Goal: Task Accomplishment & Management: Manage account settings

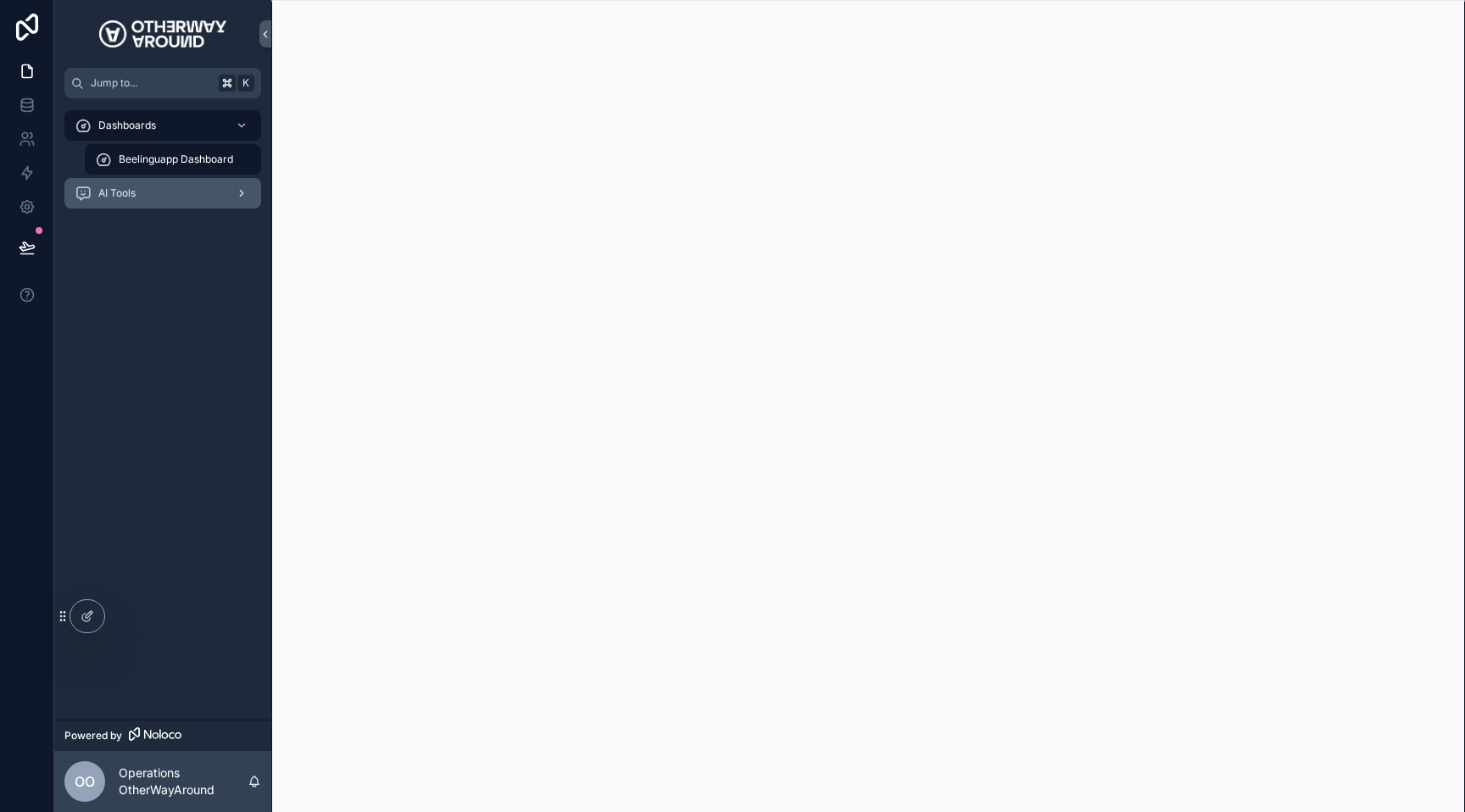
click at [232, 197] on div "scrollable content" at bounding box center [239, 194] width 22 height 27
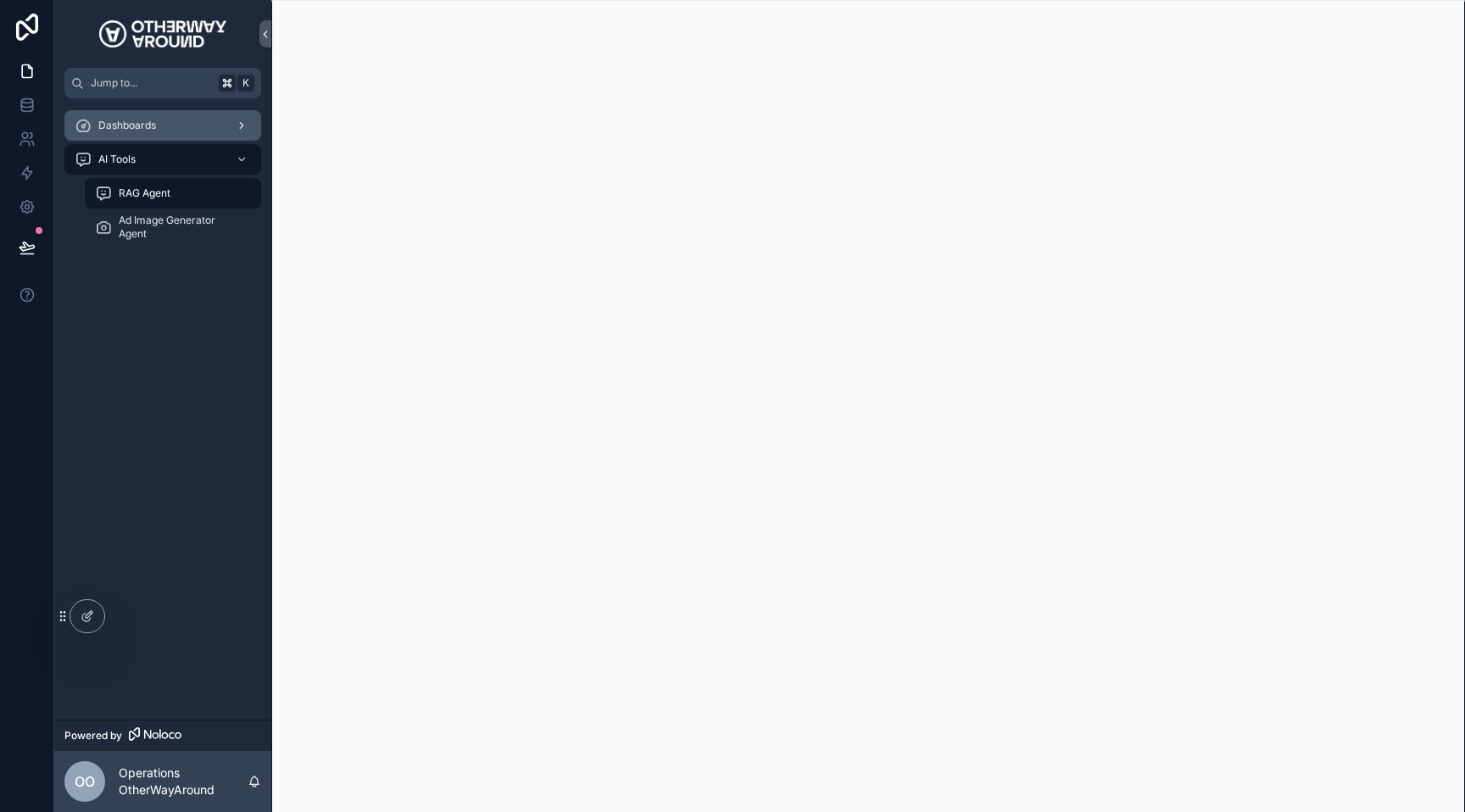
click at [200, 122] on div "Dashboards" at bounding box center [162, 125] width 177 height 27
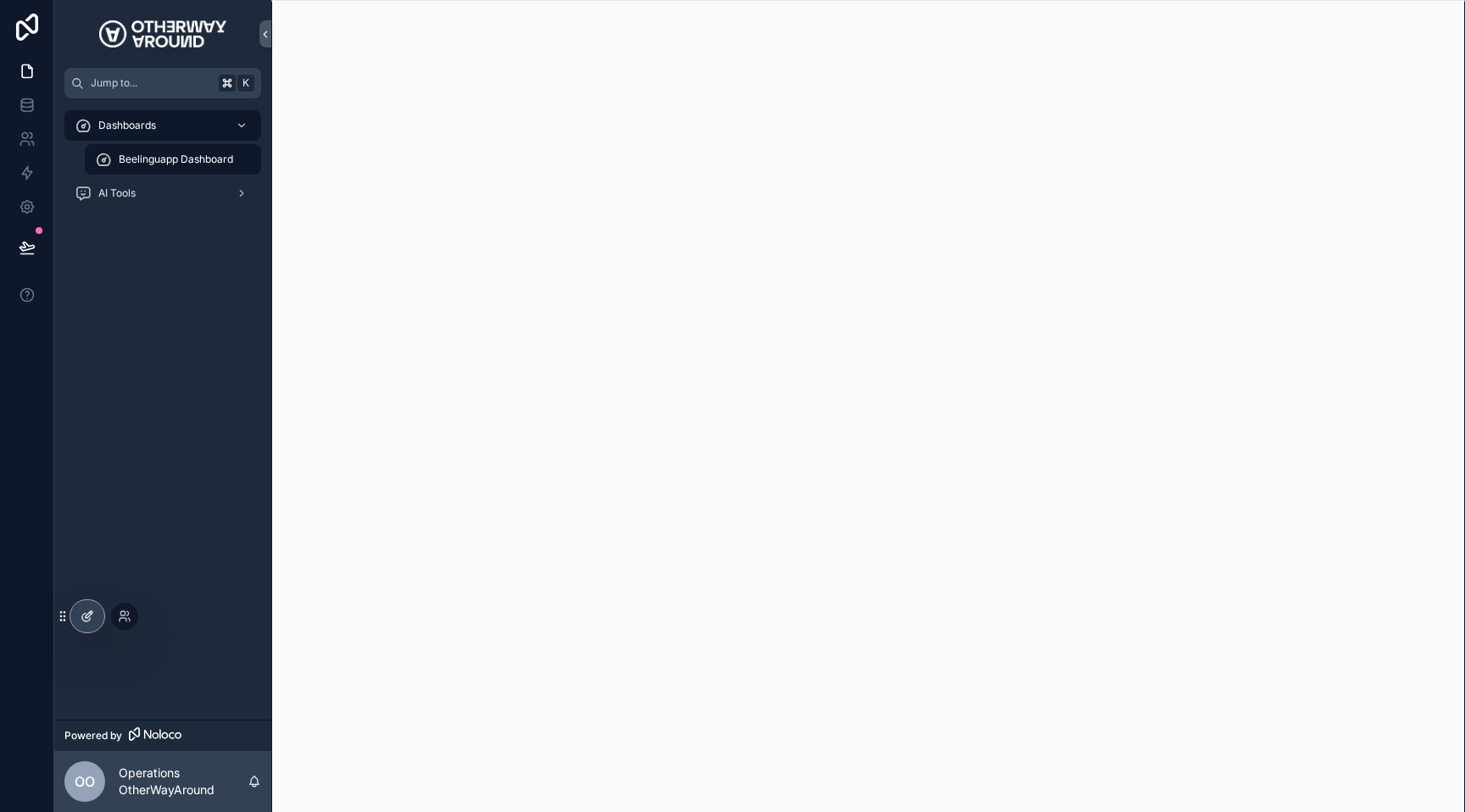
click at [88, 618] on icon at bounding box center [87, 616] width 13 height 13
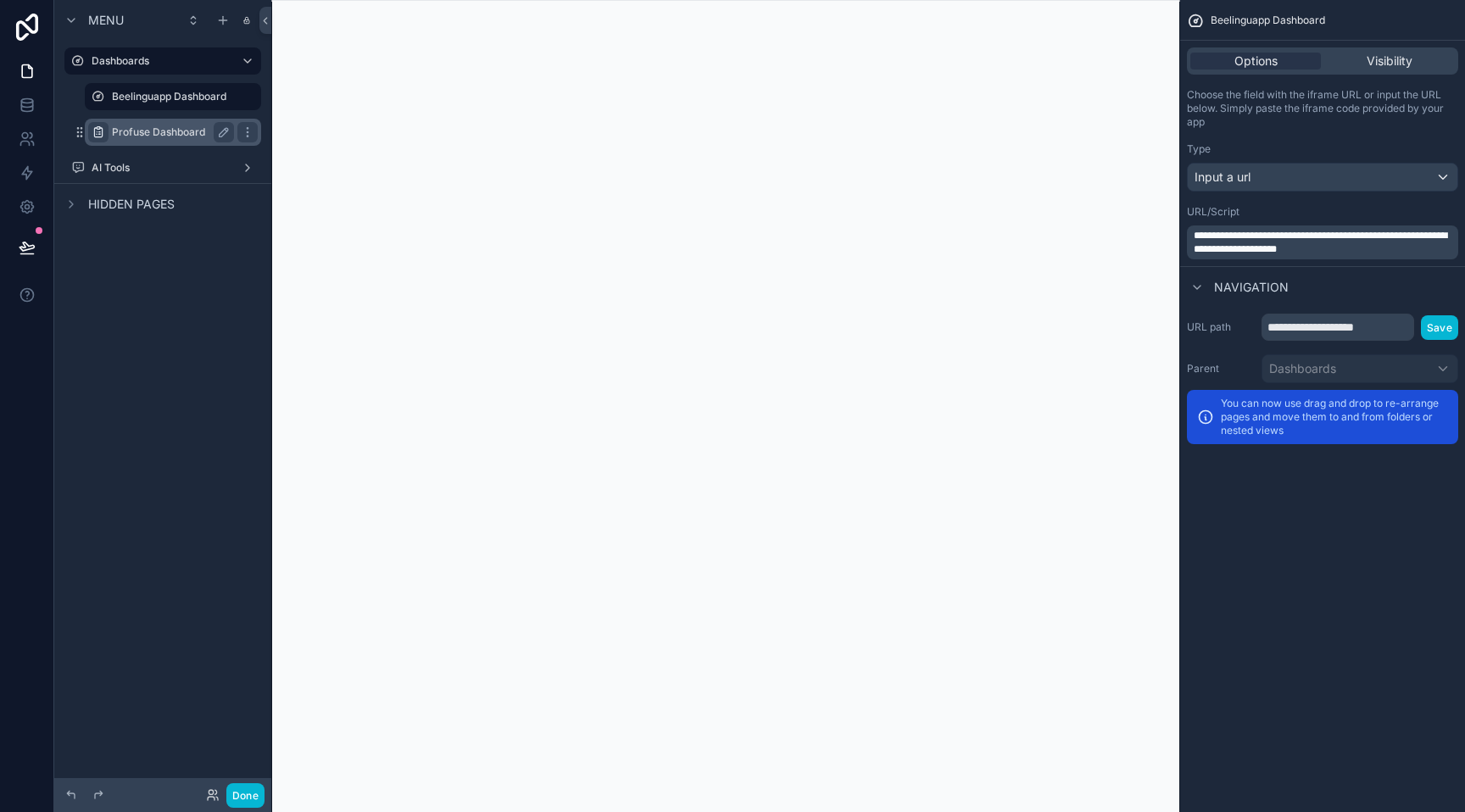
click at [101, 128] on icon "scrollable content" at bounding box center [98, 132] width 13 height 13
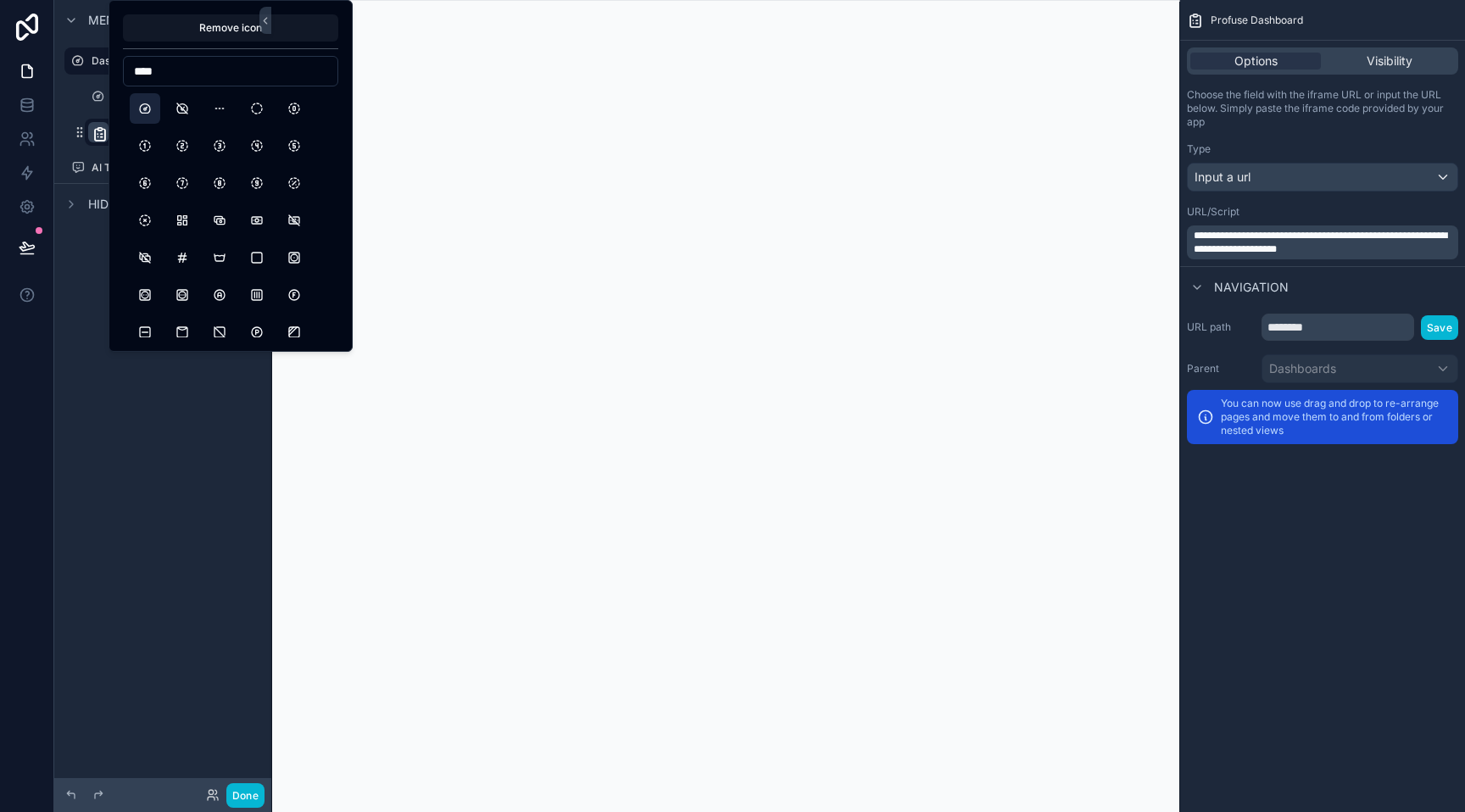
type input "****"
click at [150, 113] on button "Dashboard" at bounding box center [145, 108] width 30 height 30
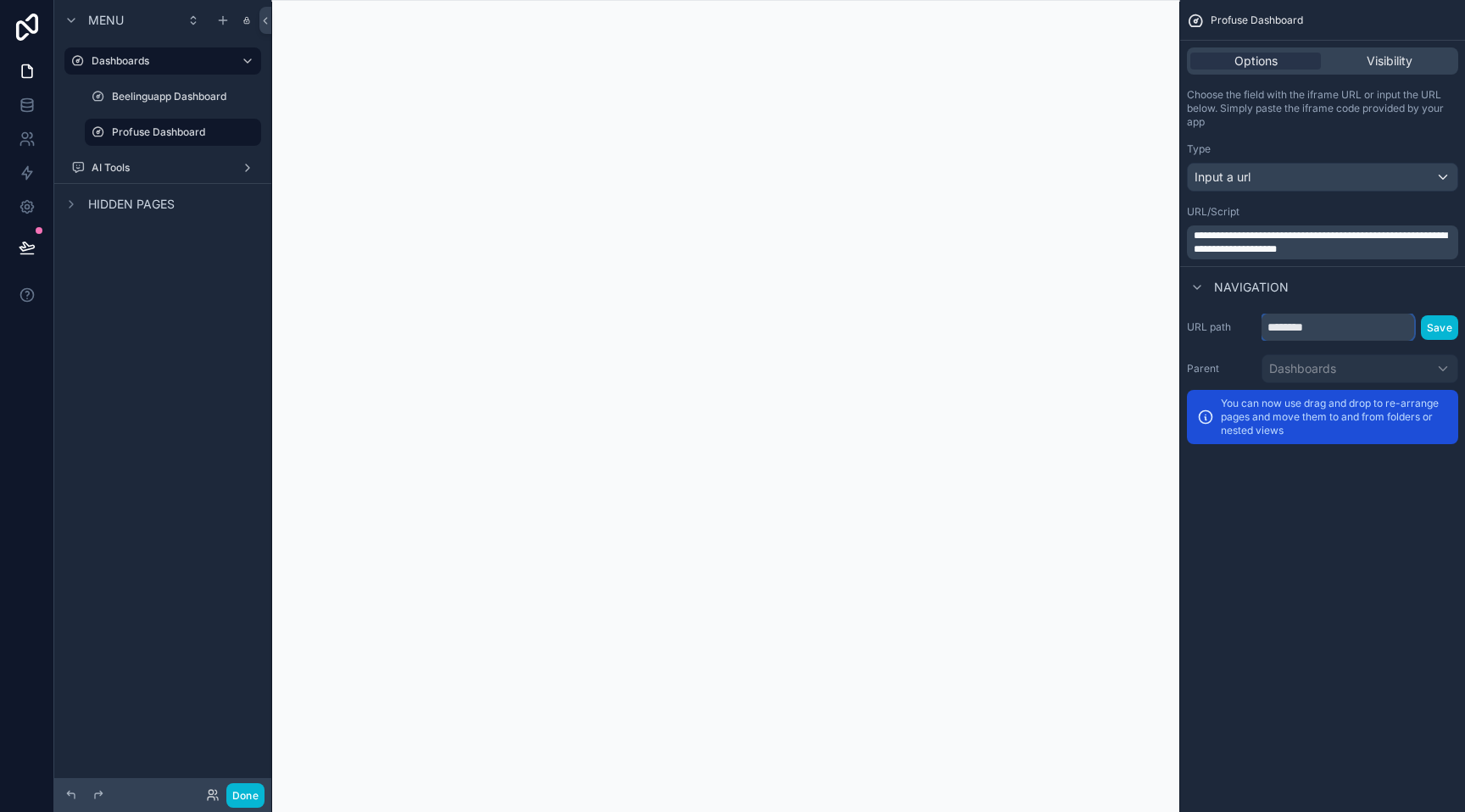
click at [1321, 337] on input "********" at bounding box center [1338, 327] width 152 height 27
type input "*******"
click at [1446, 327] on button "Save" at bounding box center [1440, 327] width 38 height 24
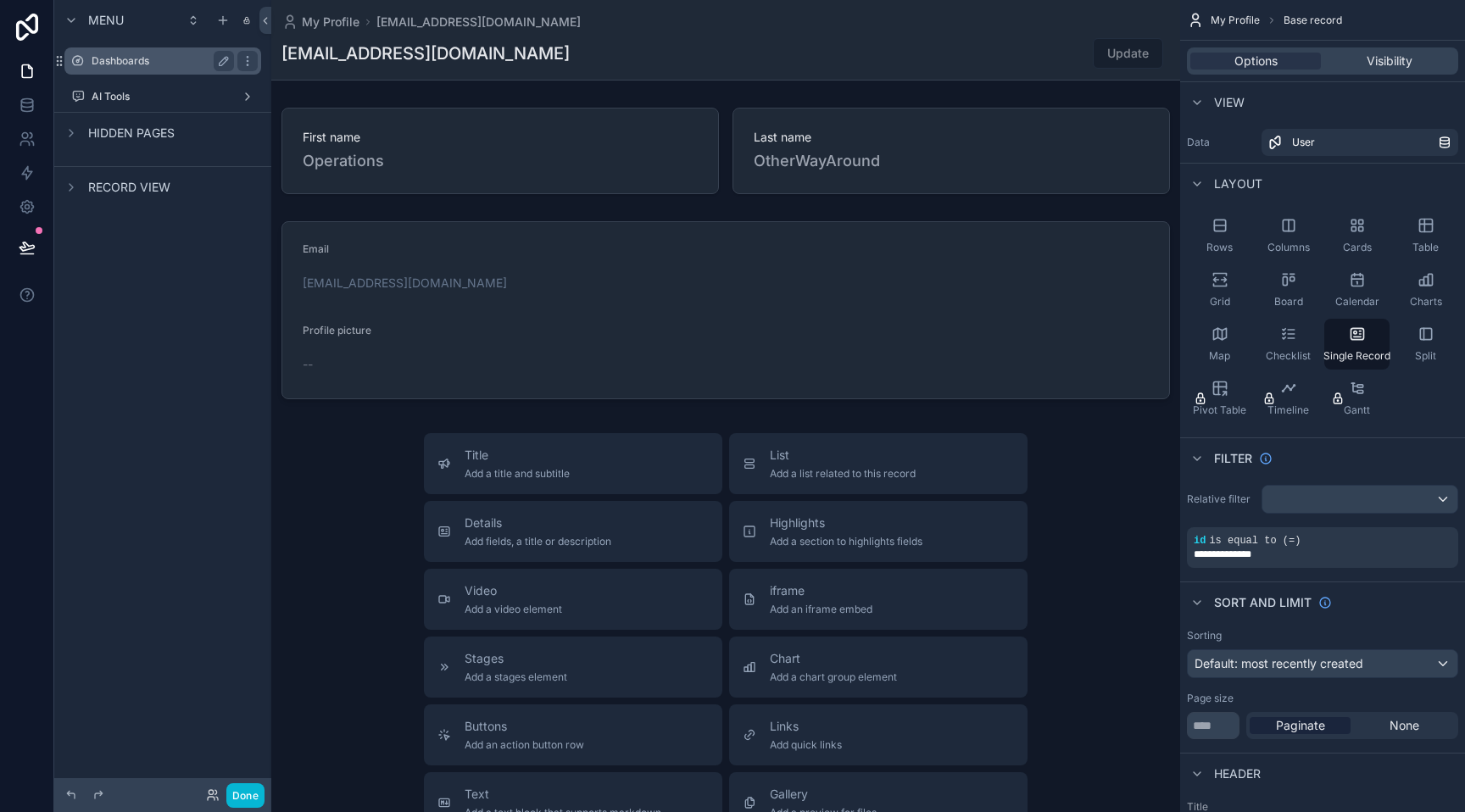
click at [144, 62] on label "Dashboards" at bounding box center [159, 61] width 135 height 13
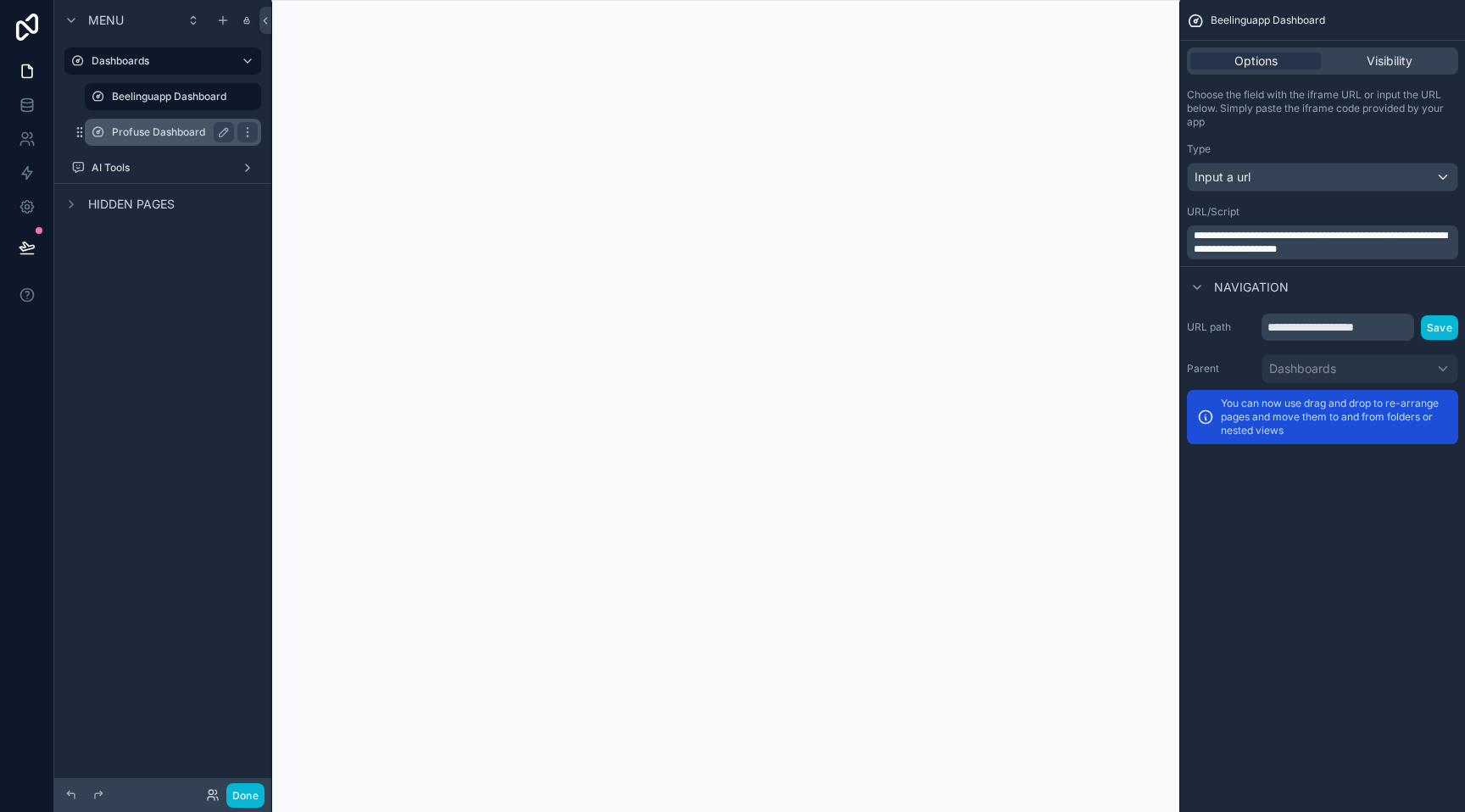
click at [164, 134] on label "Profuse Dashboard" at bounding box center [169, 132] width 116 height 13
click at [258, 790] on button "Done" at bounding box center [246, 795] width 39 height 24
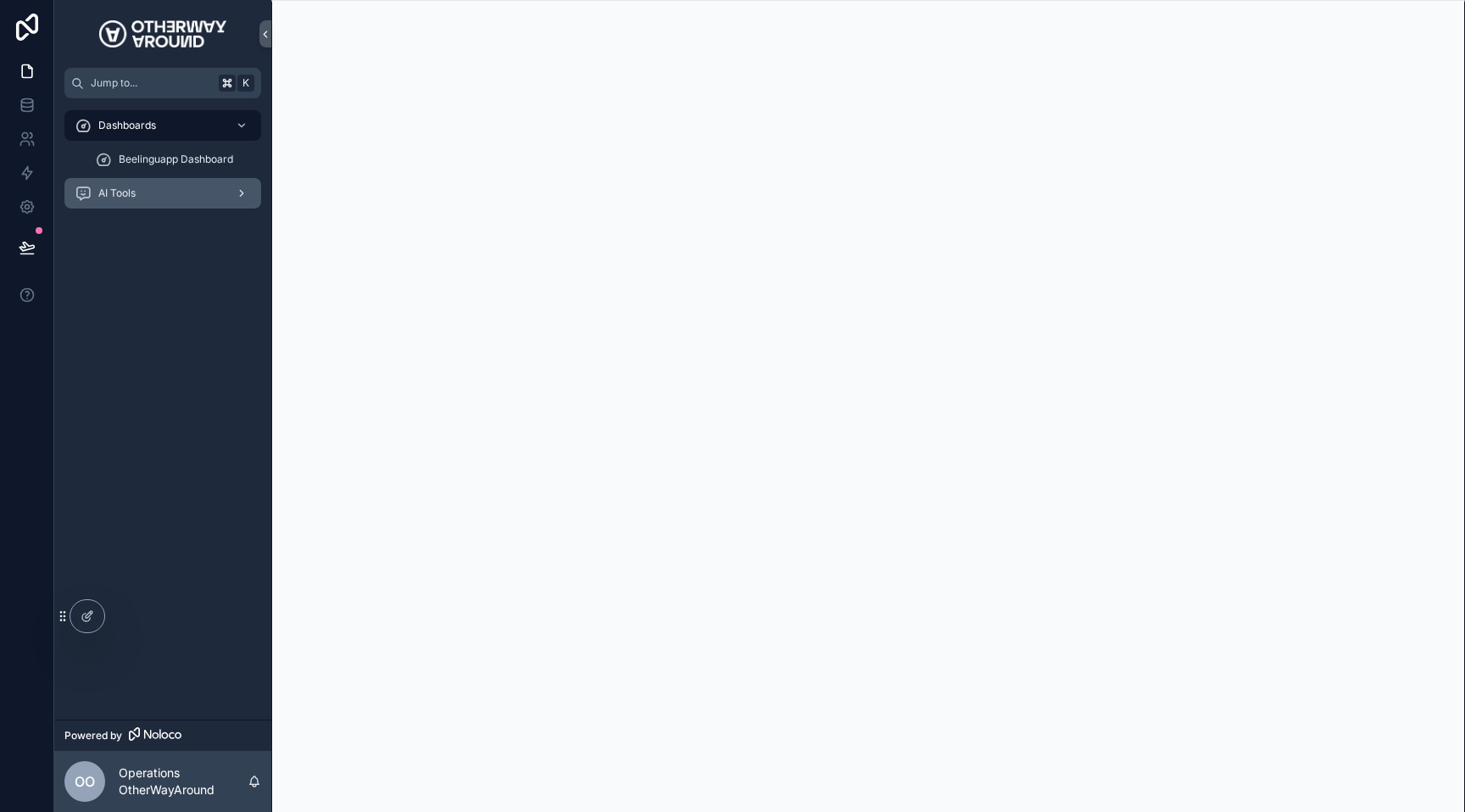
click at [151, 192] on div "AI Tools" at bounding box center [162, 194] width 177 height 27
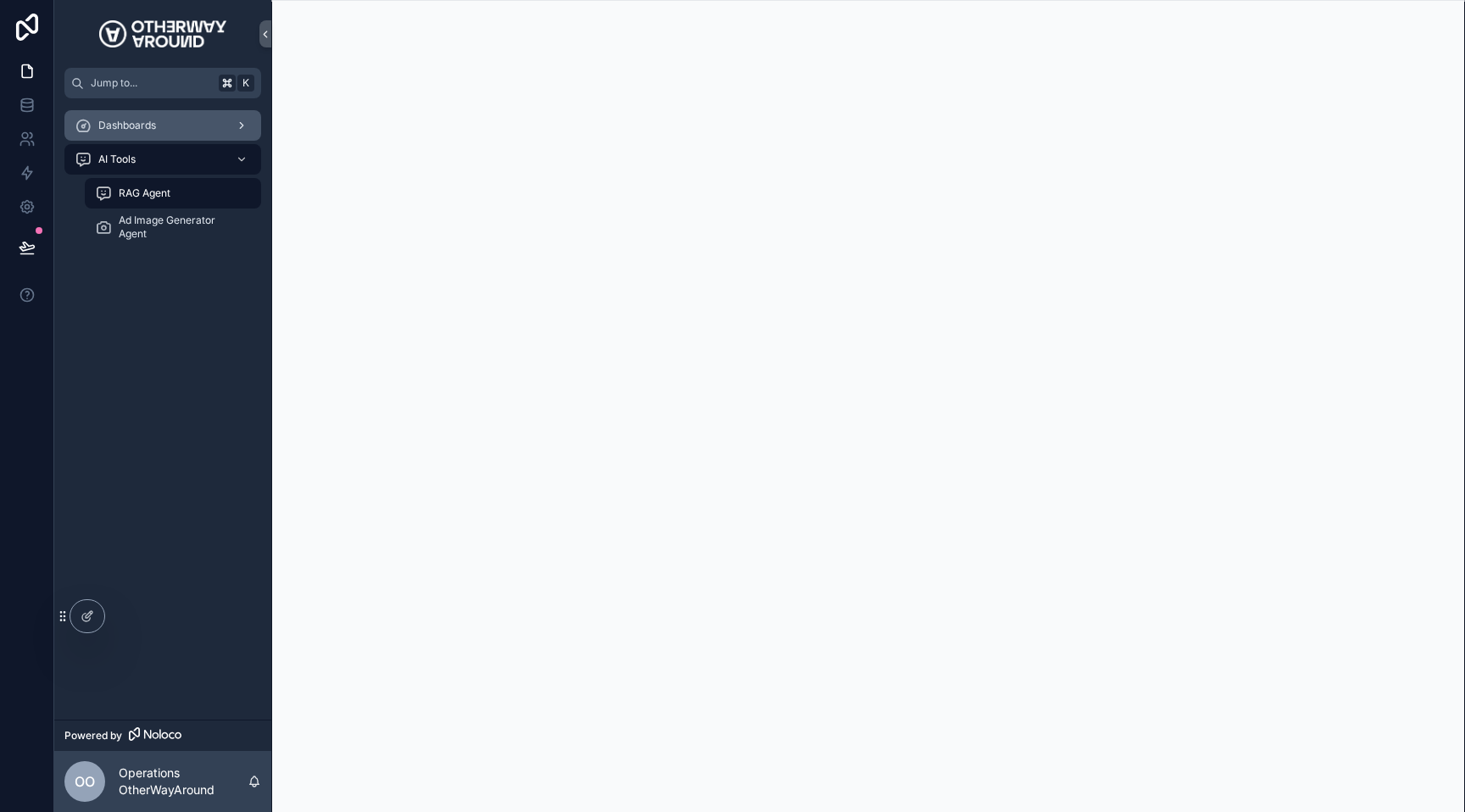
click at [154, 124] on span "Dashboards" at bounding box center [127, 125] width 57 height 13
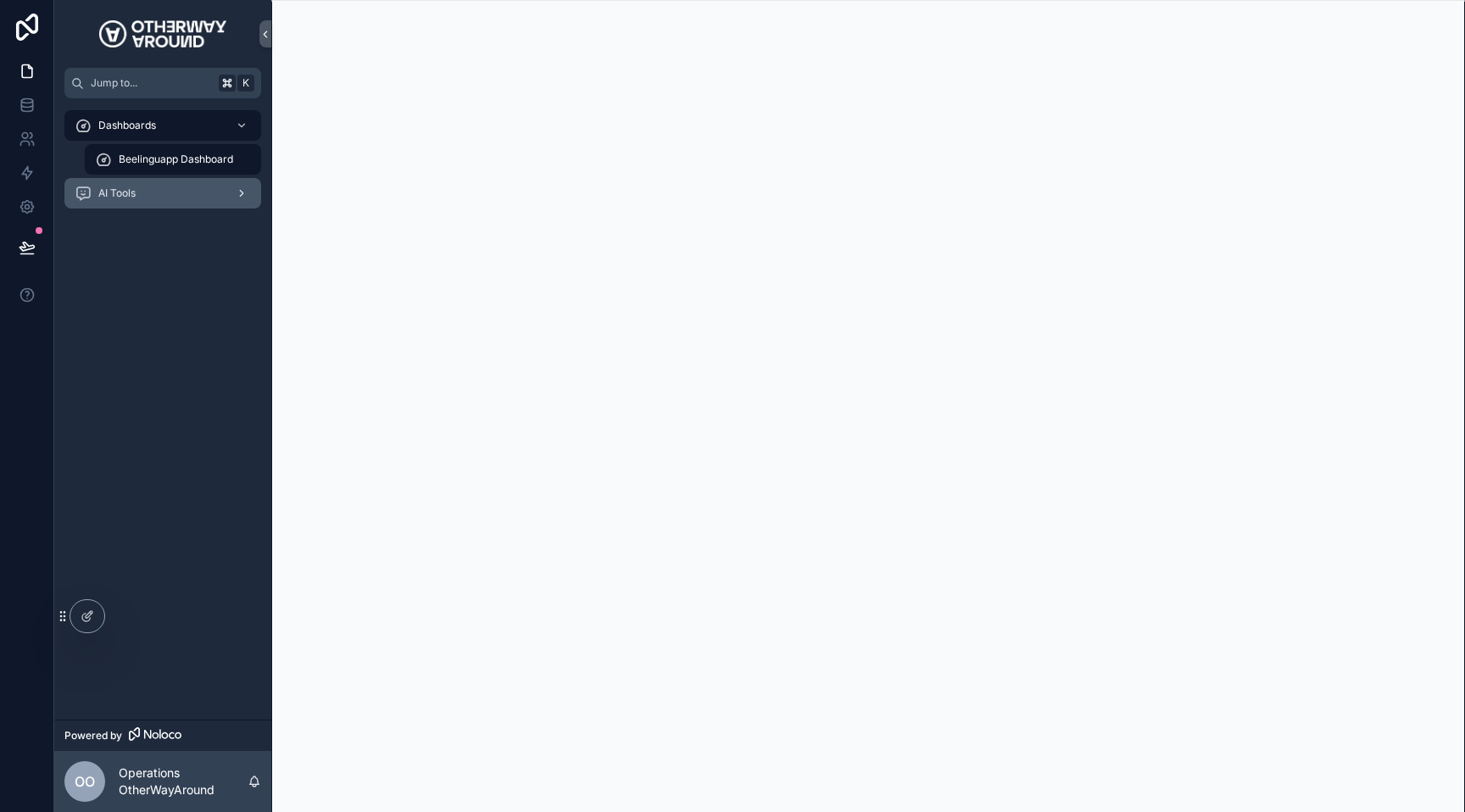
click at [169, 187] on div "AI Tools" at bounding box center [162, 194] width 177 height 27
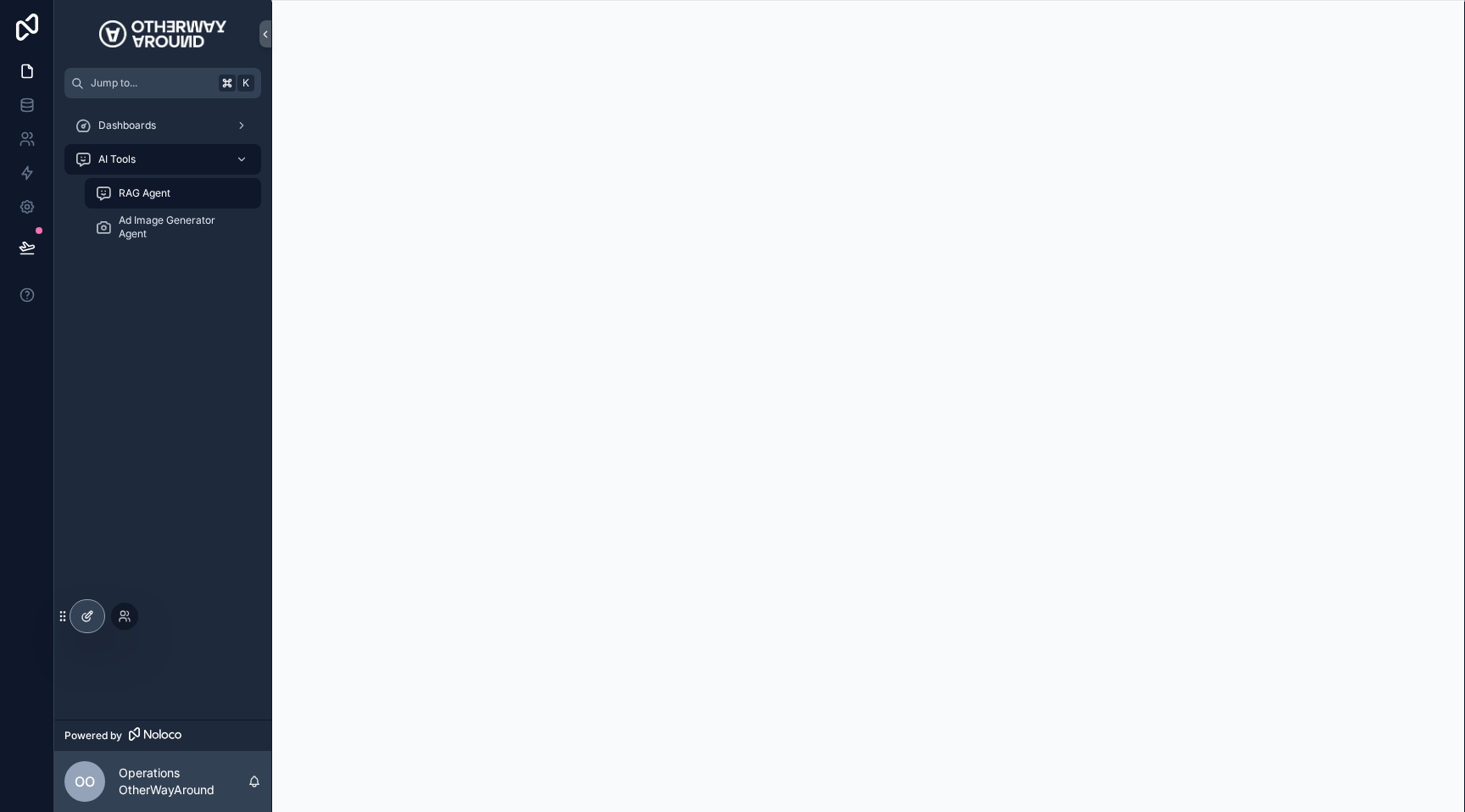
click at [88, 618] on icon at bounding box center [90, 615] width 7 height 7
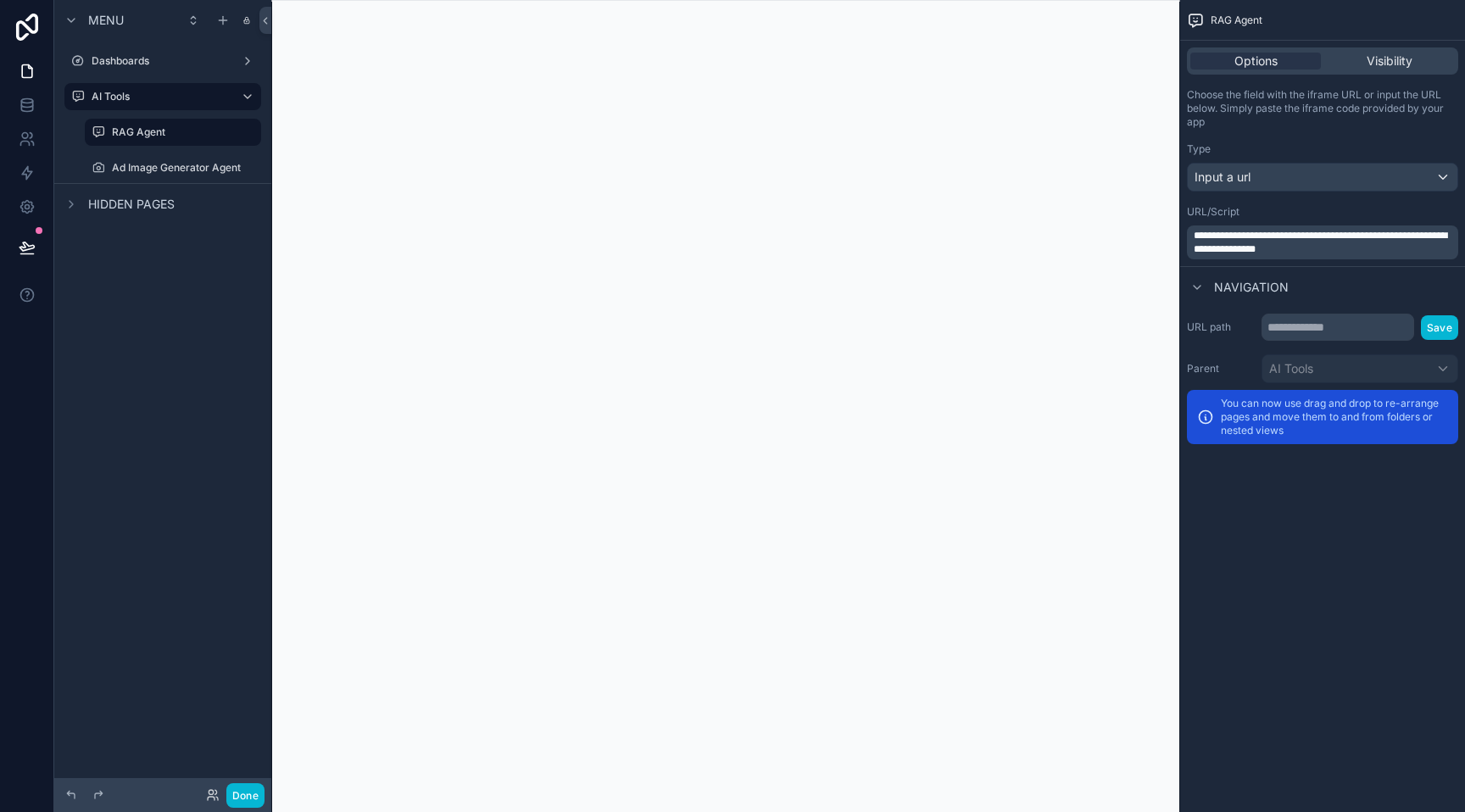
click at [147, 212] on span "Hidden pages" at bounding box center [131, 203] width 86 height 17
click at [139, 231] on div "My Profile" at bounding box center [163, 242] width 190 height 27
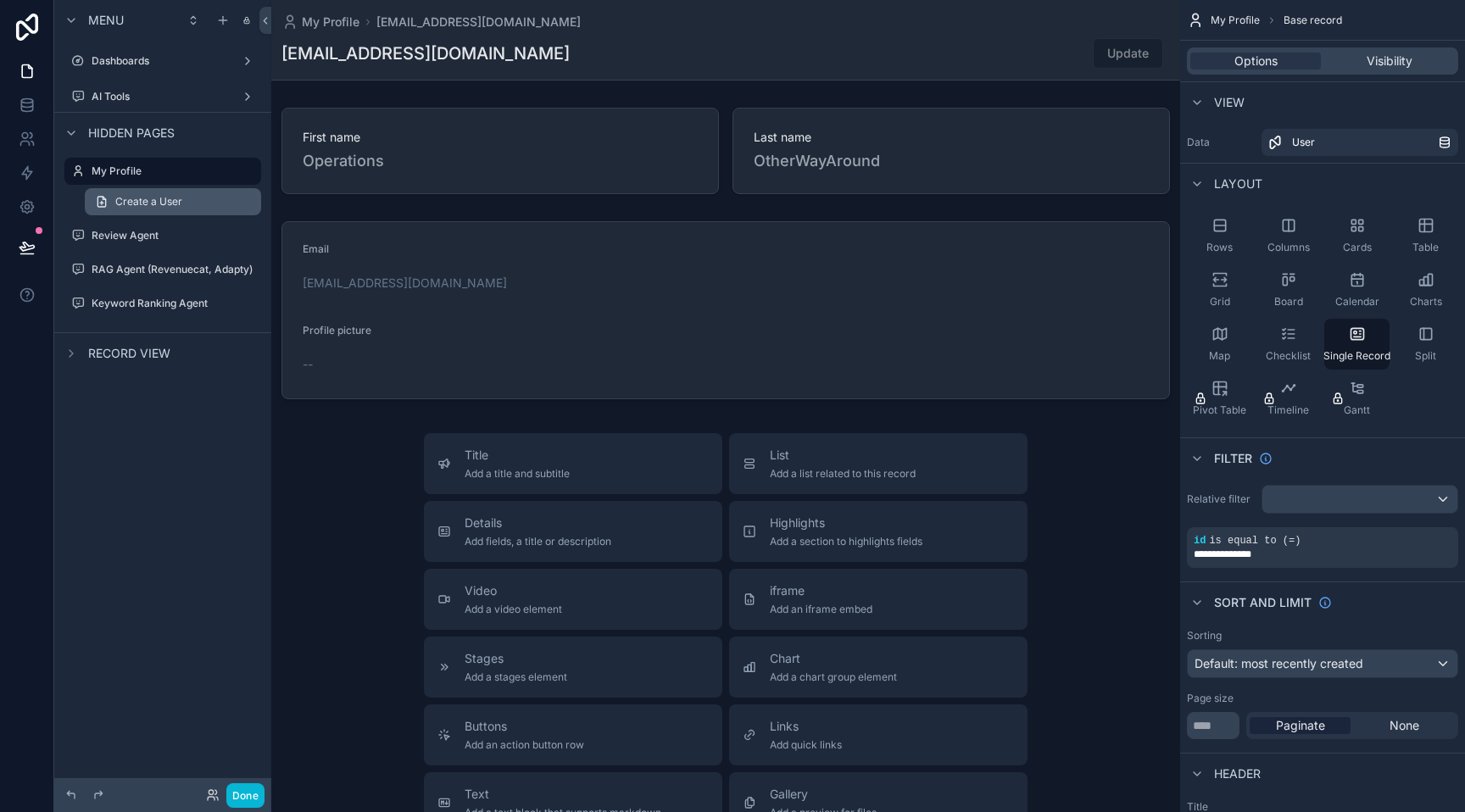
click at [120, 207] on span "Create a User" at bounding box center [149, 202] width 67 height 13
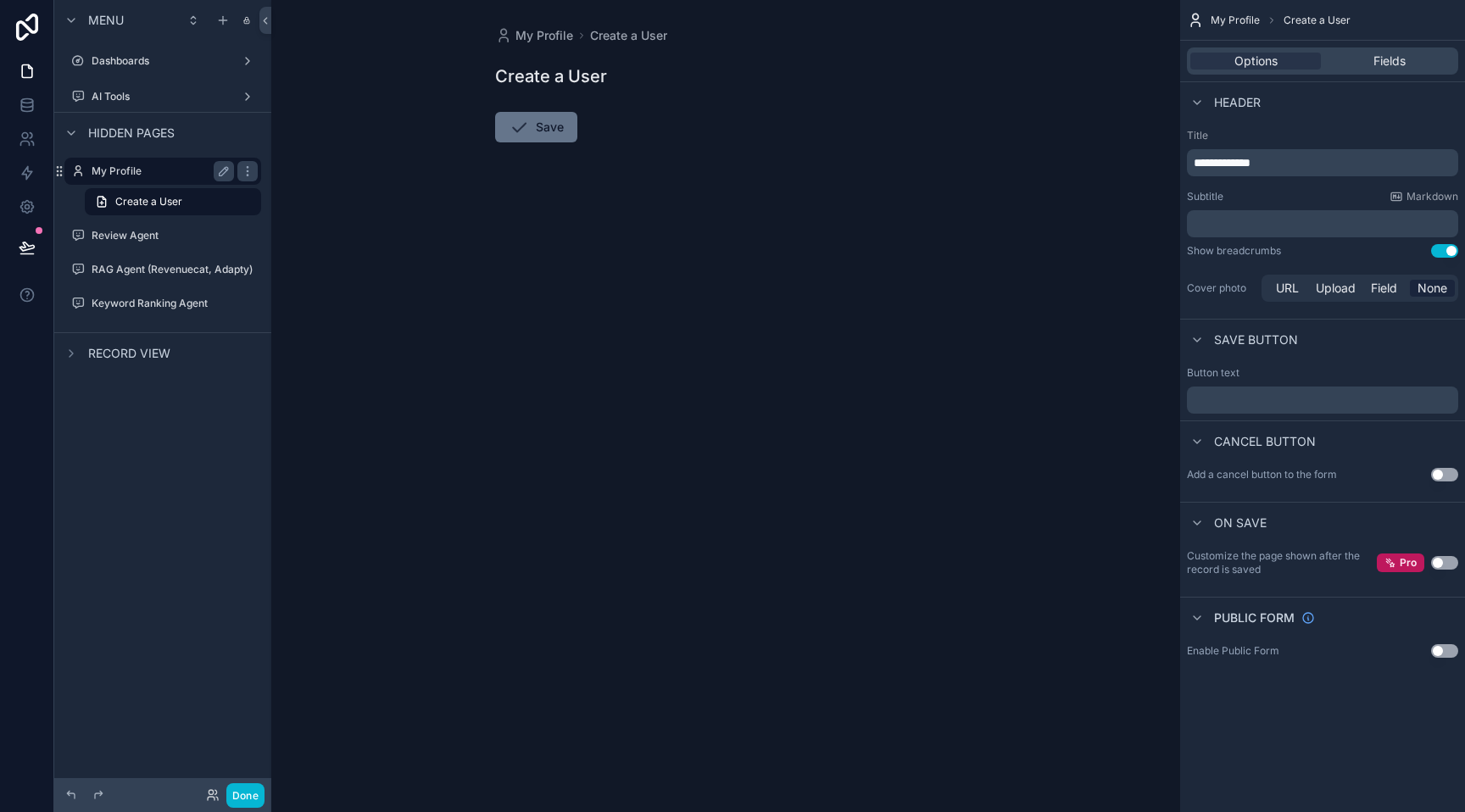
click at [114, 177] on label "My Profile" at bounding box center [159, 170] width 135 height 13
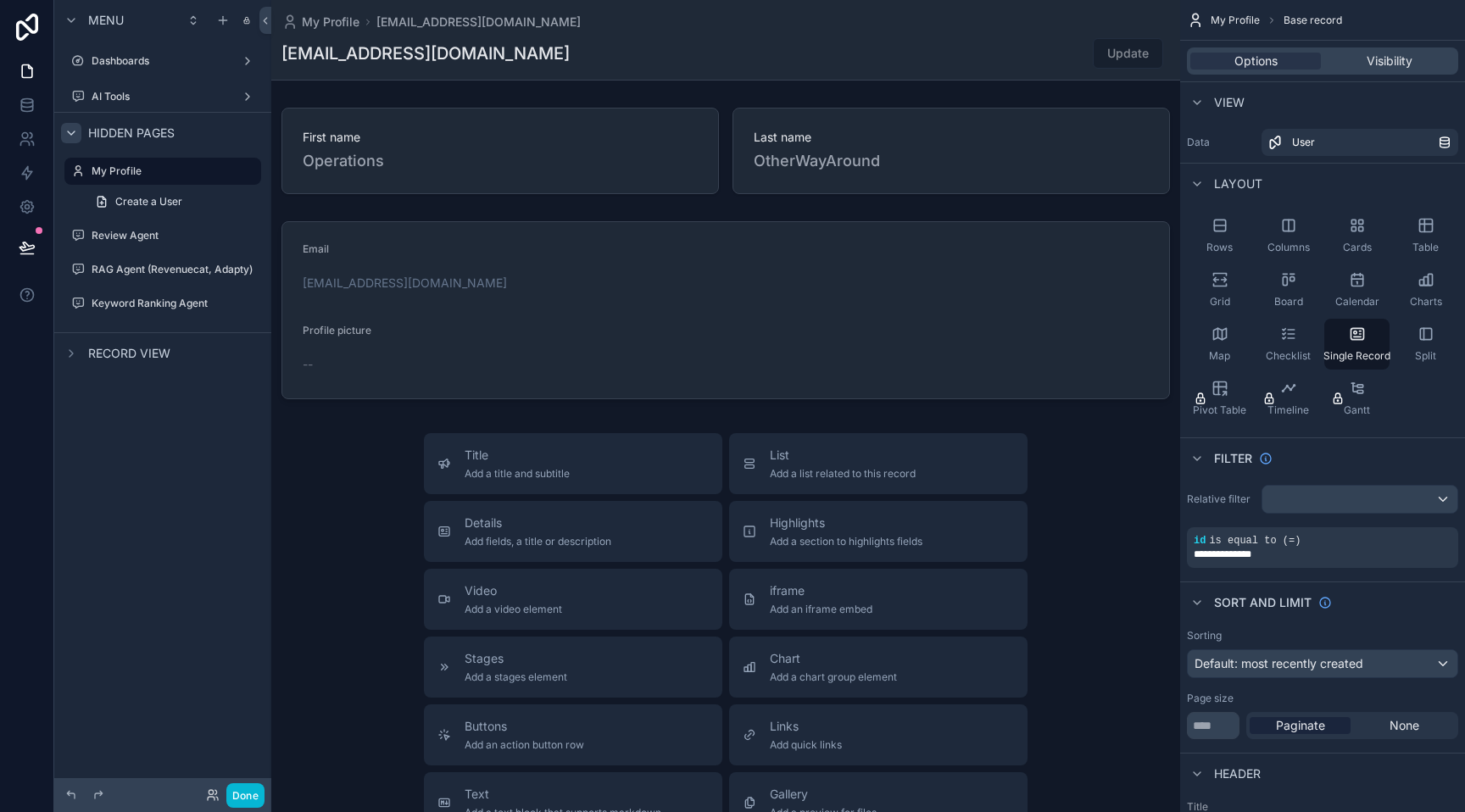
click at [71, 136] on icon "scrollable content" at bounding box center [71, 133] width 13 height 13
click at [69, 142] on div "scrollable content" at bounding box center [71, 133] width 21 height 21
click at [263, 796] on button "Done" at bounding box center [246, 795] width 39 height 24
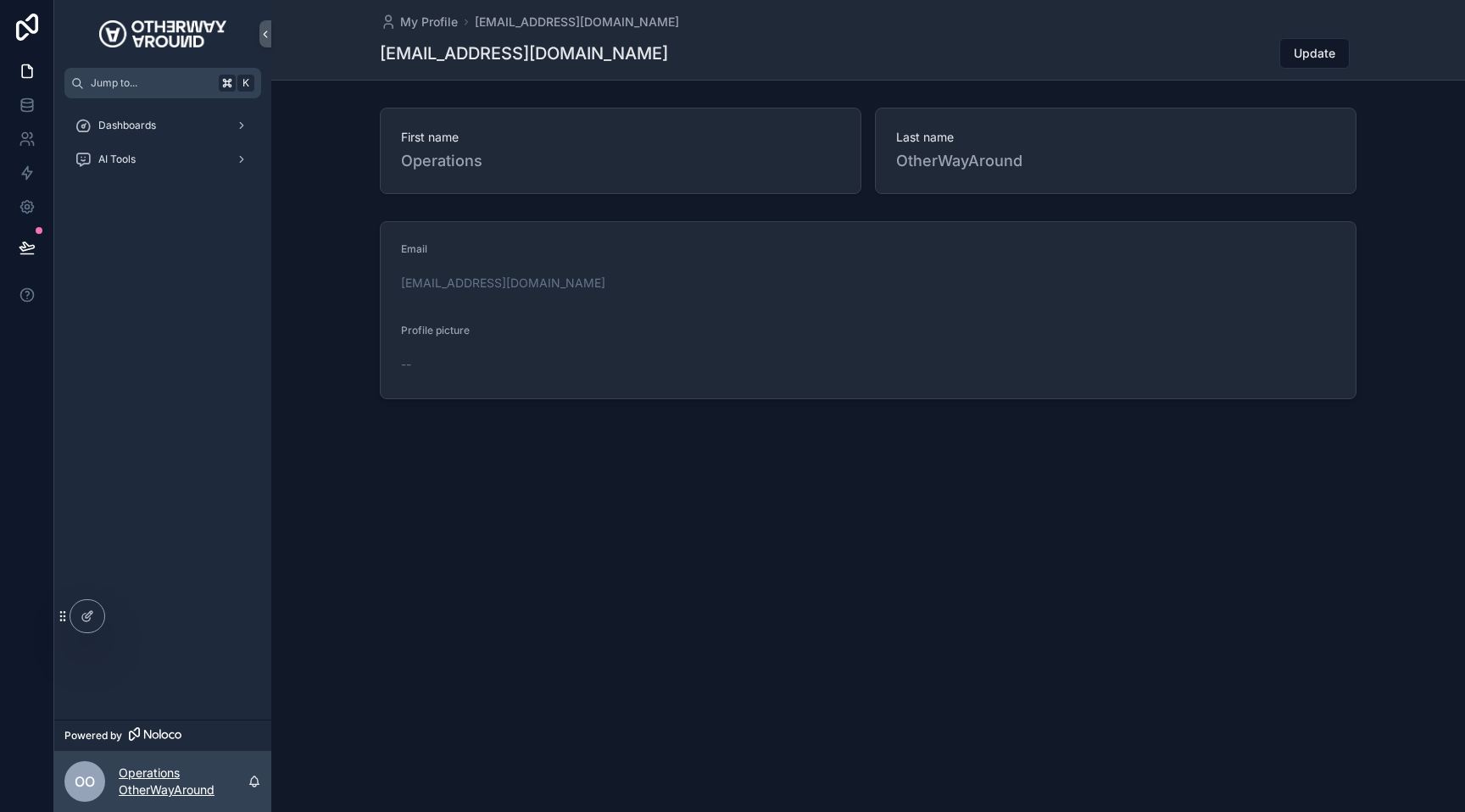
click at [191, 784] on p "Operations OtherWayAround" at bounding box center [183, 782] width 129 height 34
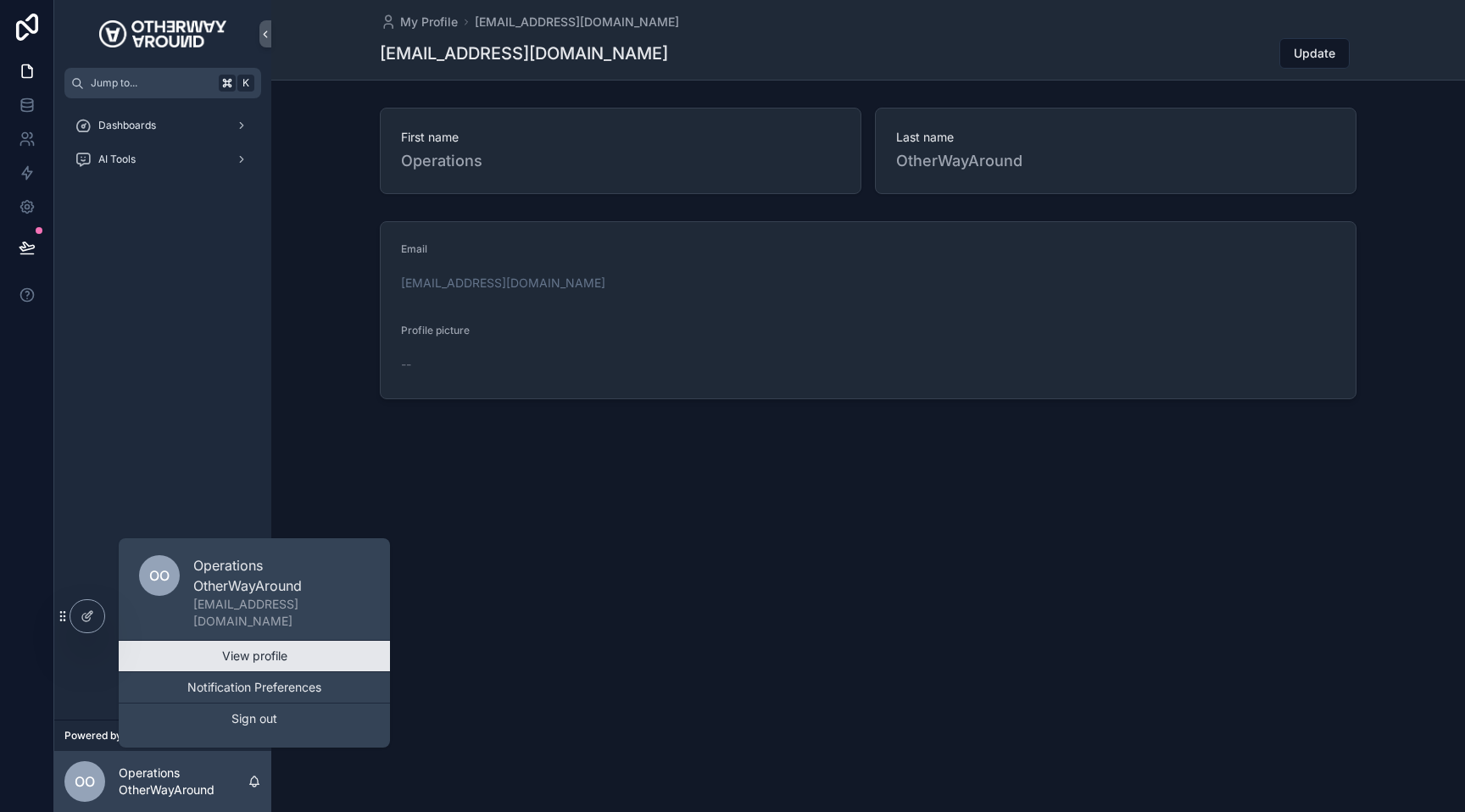
click at [202, 646] on link "View profile" at bounding box center [254, 656] width 272 height 30
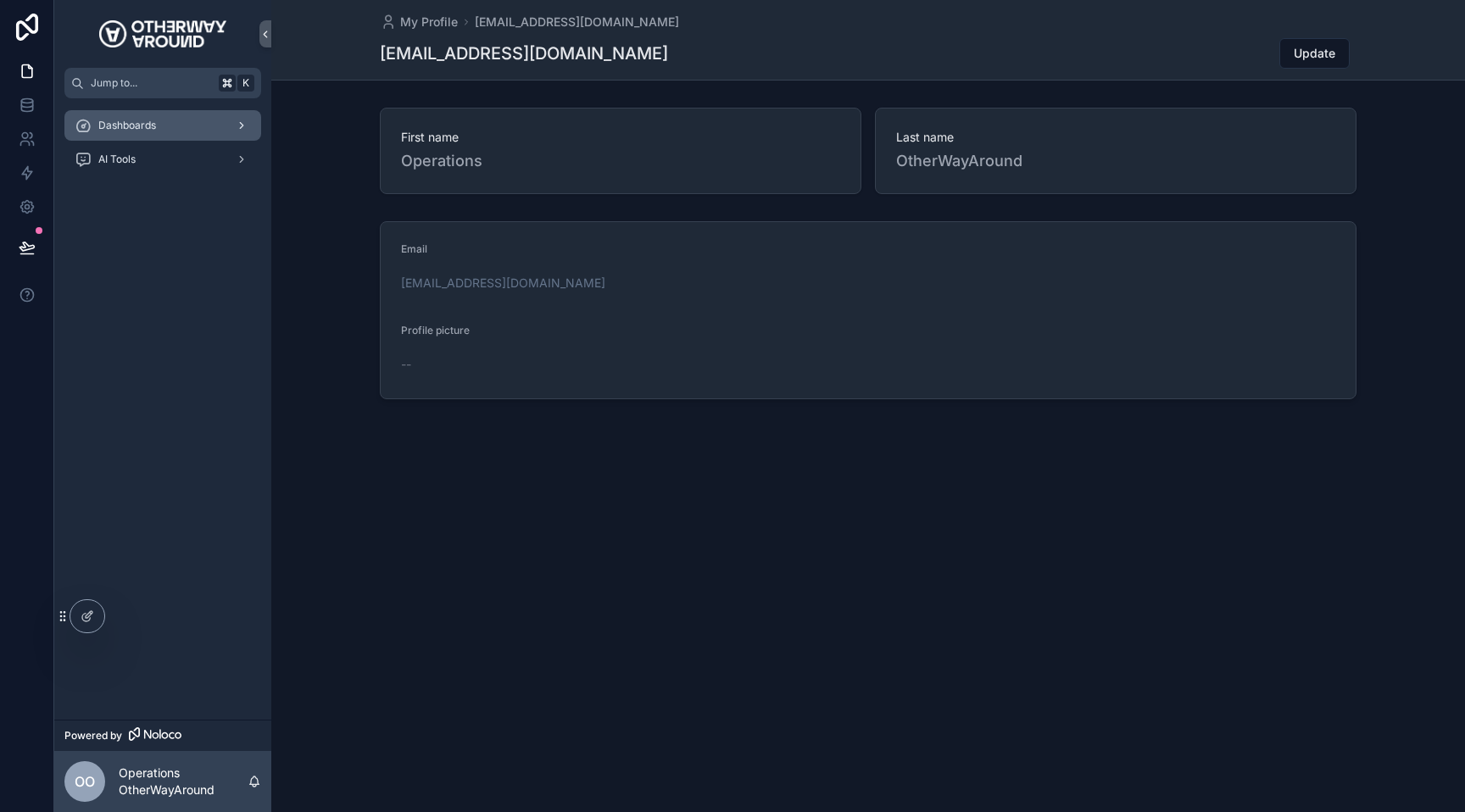
click at [143, 127] on span "Dashboards" at bounding box center [127, 125] width 57 height 13
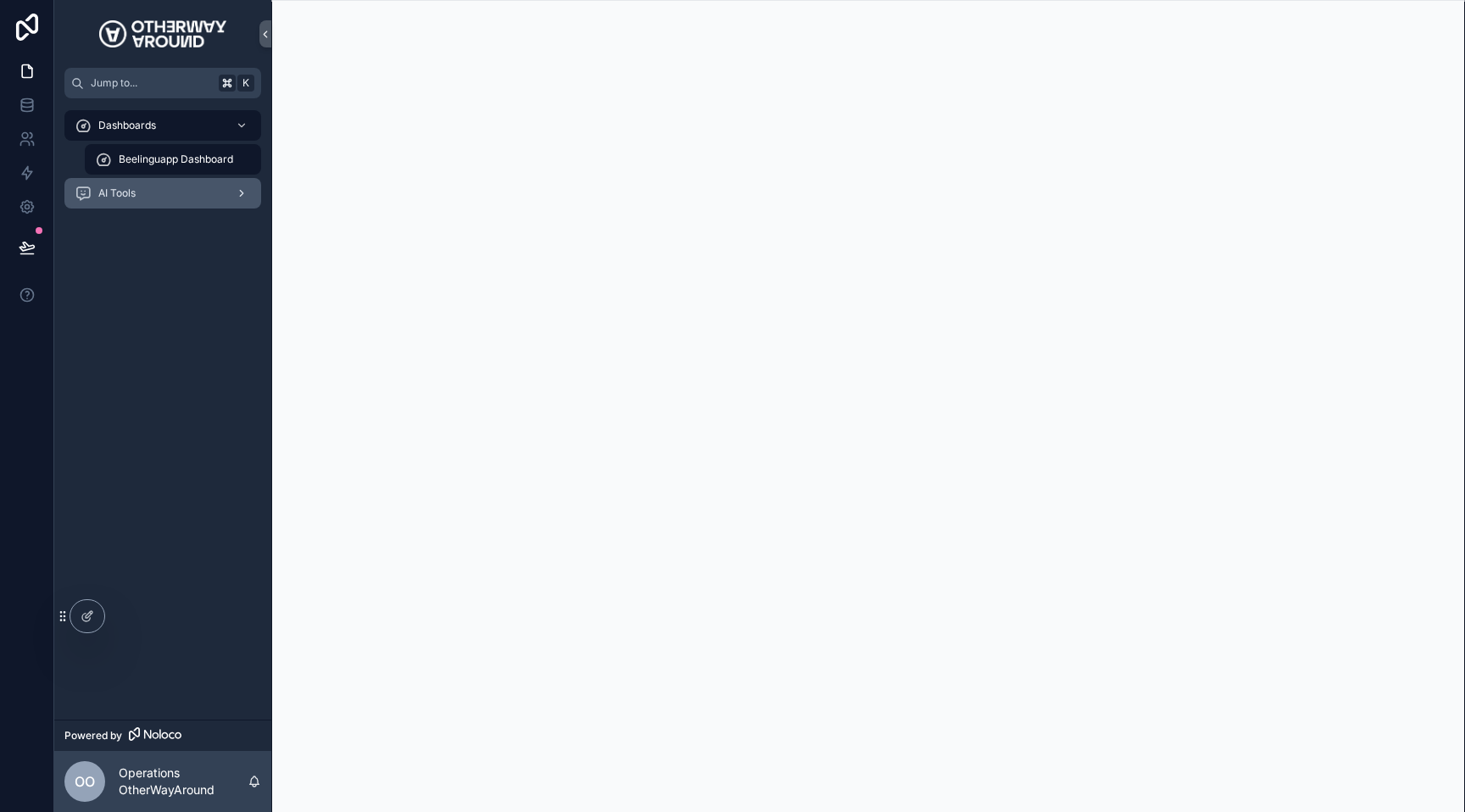
click at [155, 194] on div "AI Tools" at bounding box center [162, 194] width 177 height 27
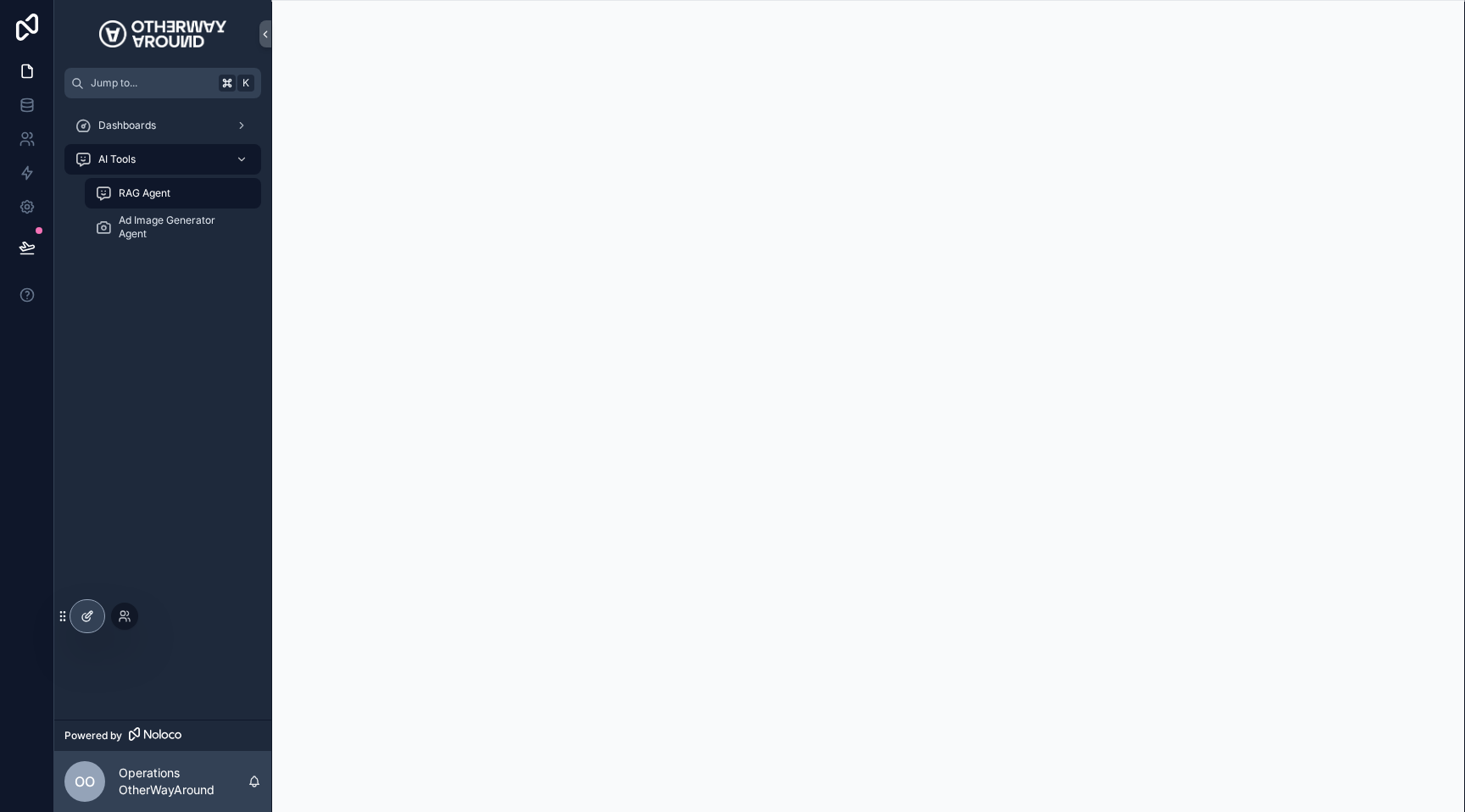
click at [85, 612] on icon at bounding box center [87, 616] width 13 height 13
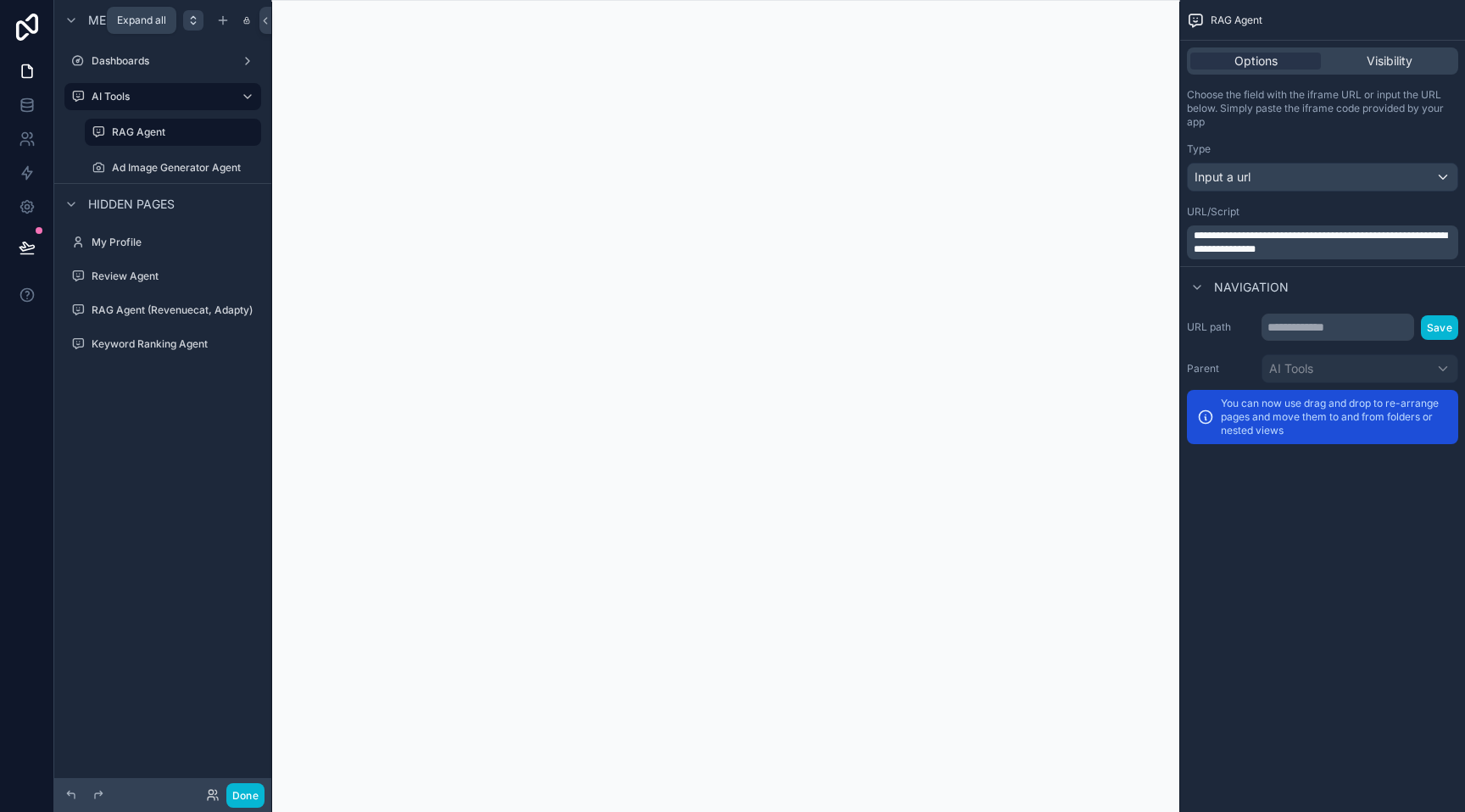
click at [200, 20] on div "scrollable content" at bounding box center [193, 20] width 21 height 21
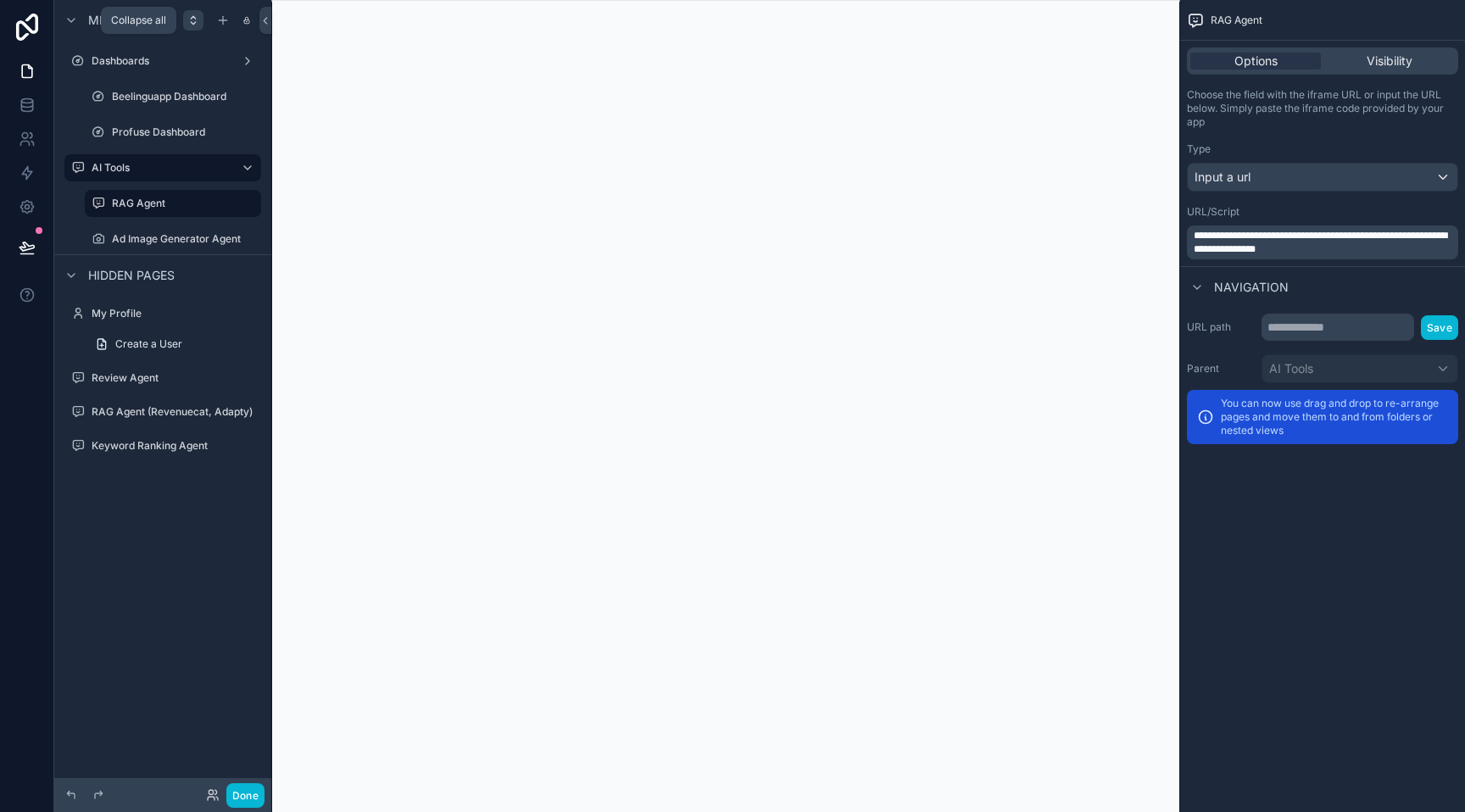
click at [194, 22] on icon "scrollable content" at bounding box center [193, 20] width 13 height 13
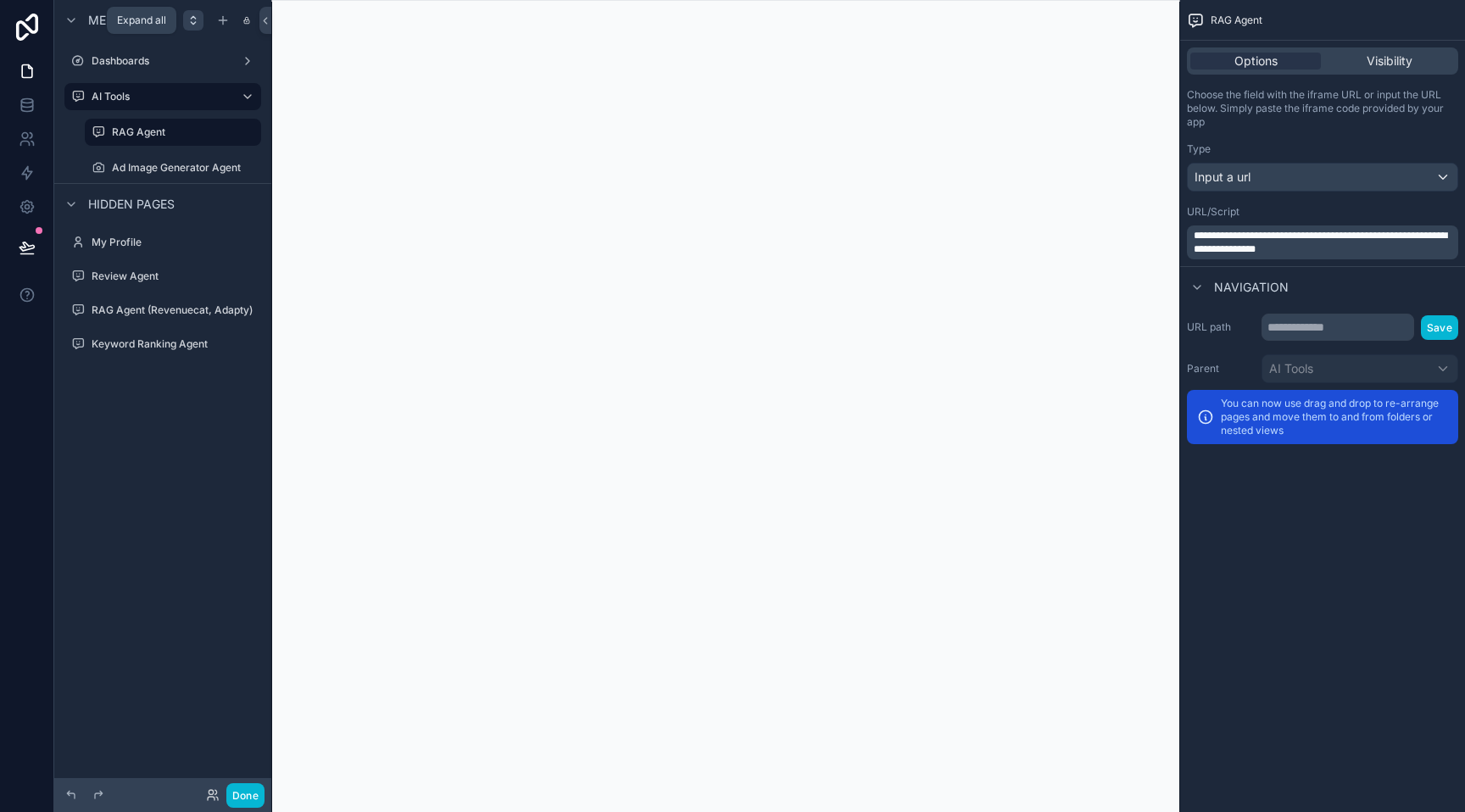
click at [194, 22] on icon "scrollable content" at bounding box center [193, 20] width 13 height 13
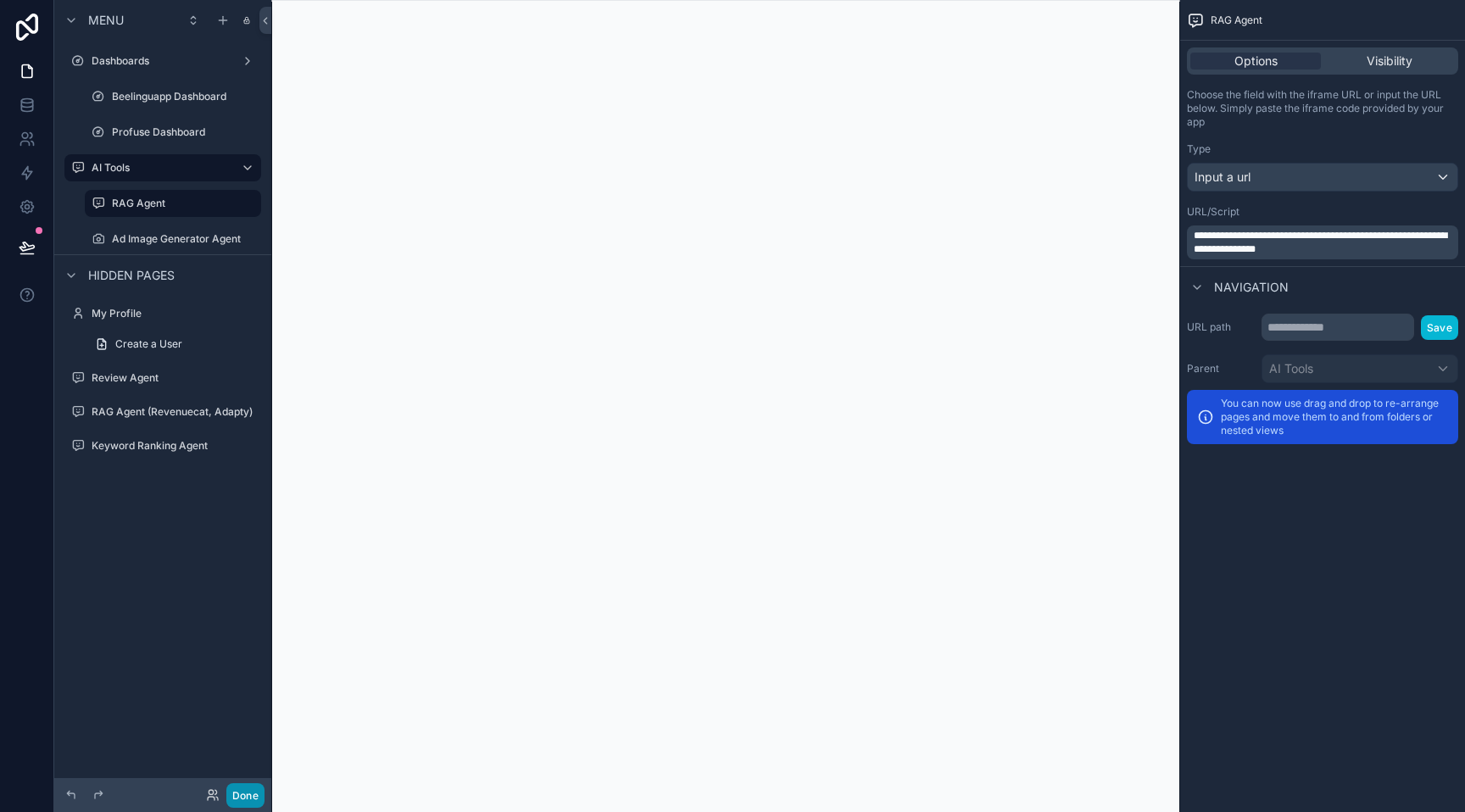
click at [239, 802] on button "Done" at bounding box center [246, 795] width 39 height 24
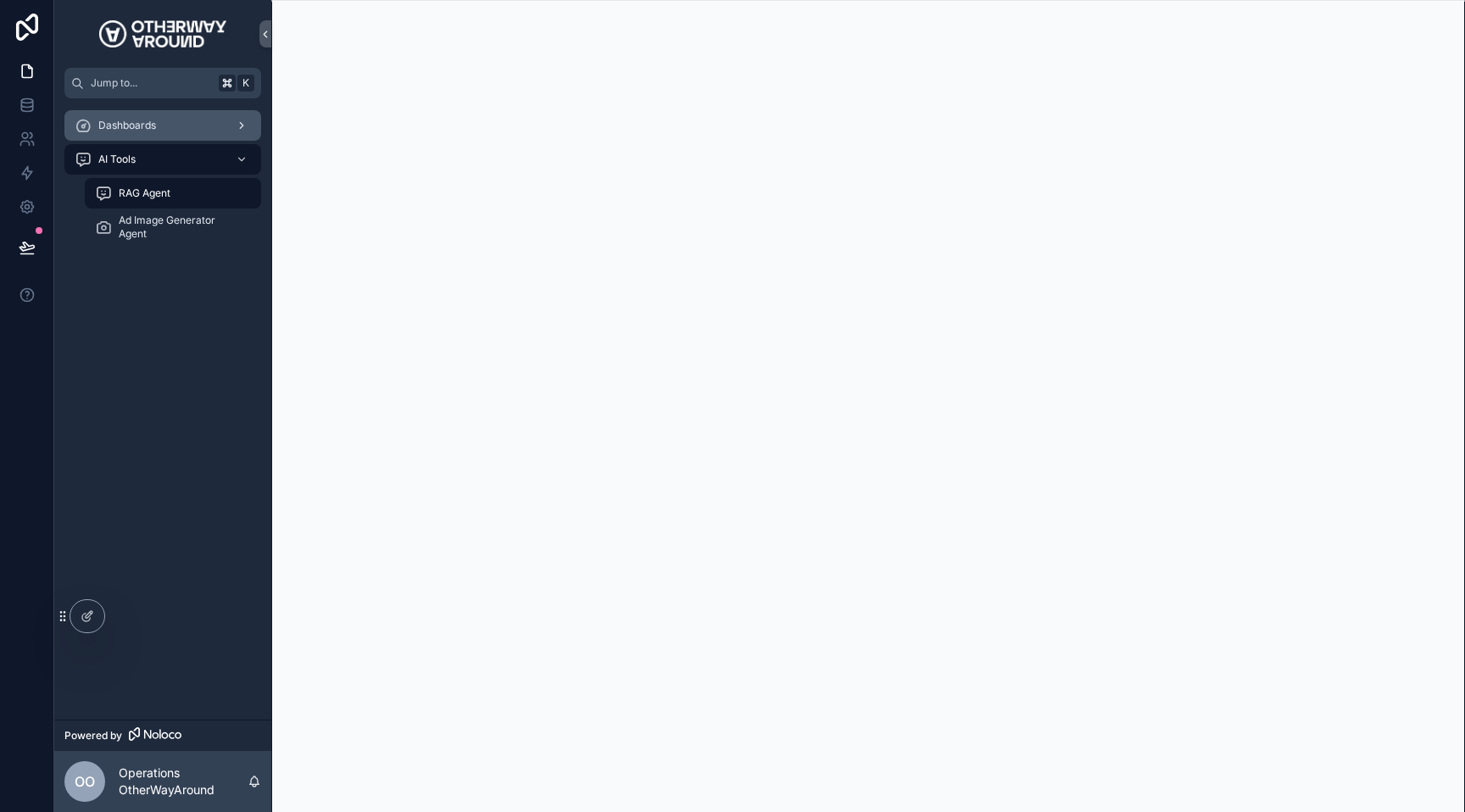
click at [115, 117] on div "Dashboards" at bounding box center [162, 125] width 177 height 27
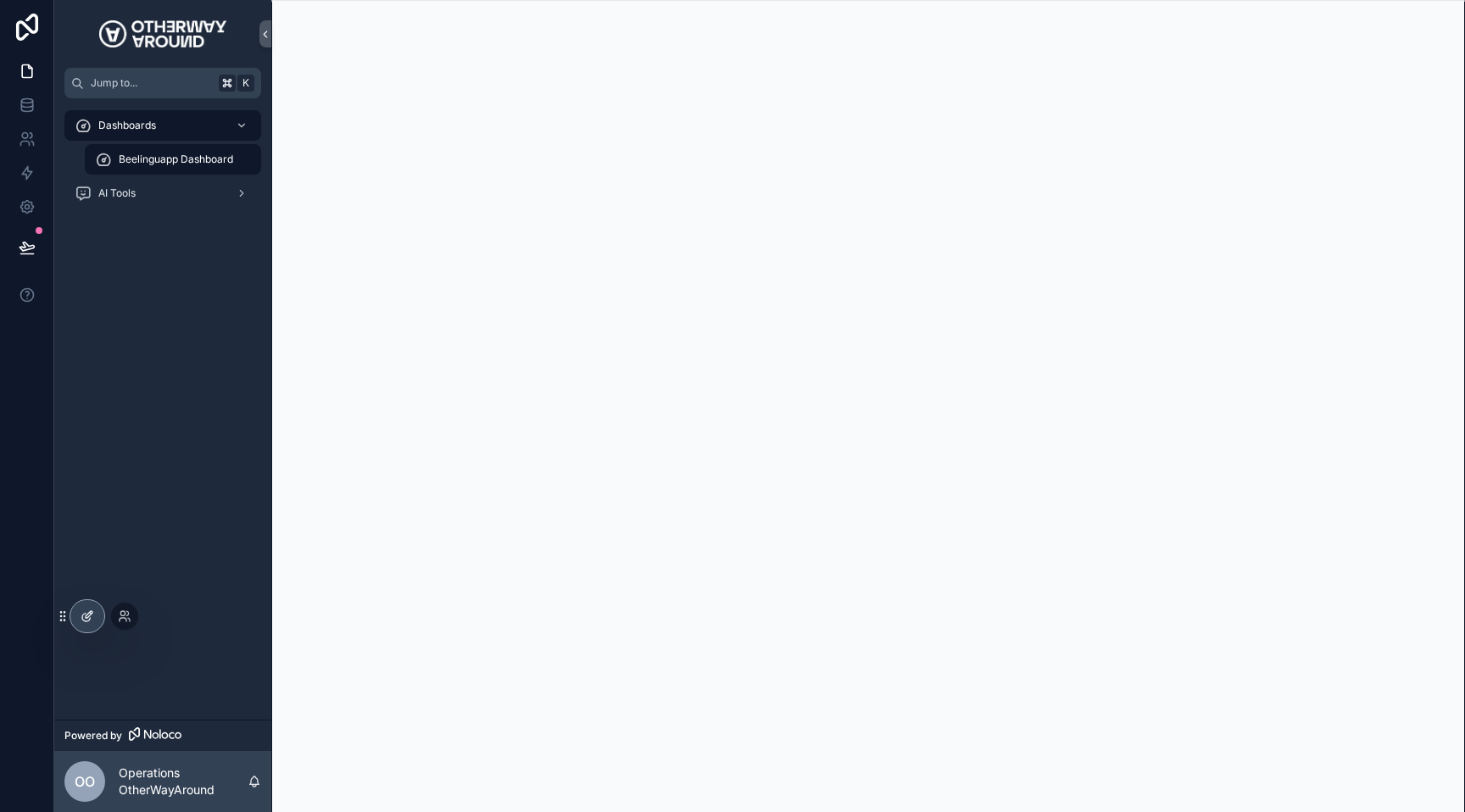
click at [89, 613] on icon at bounding box center [87, 616] width 13 height 13
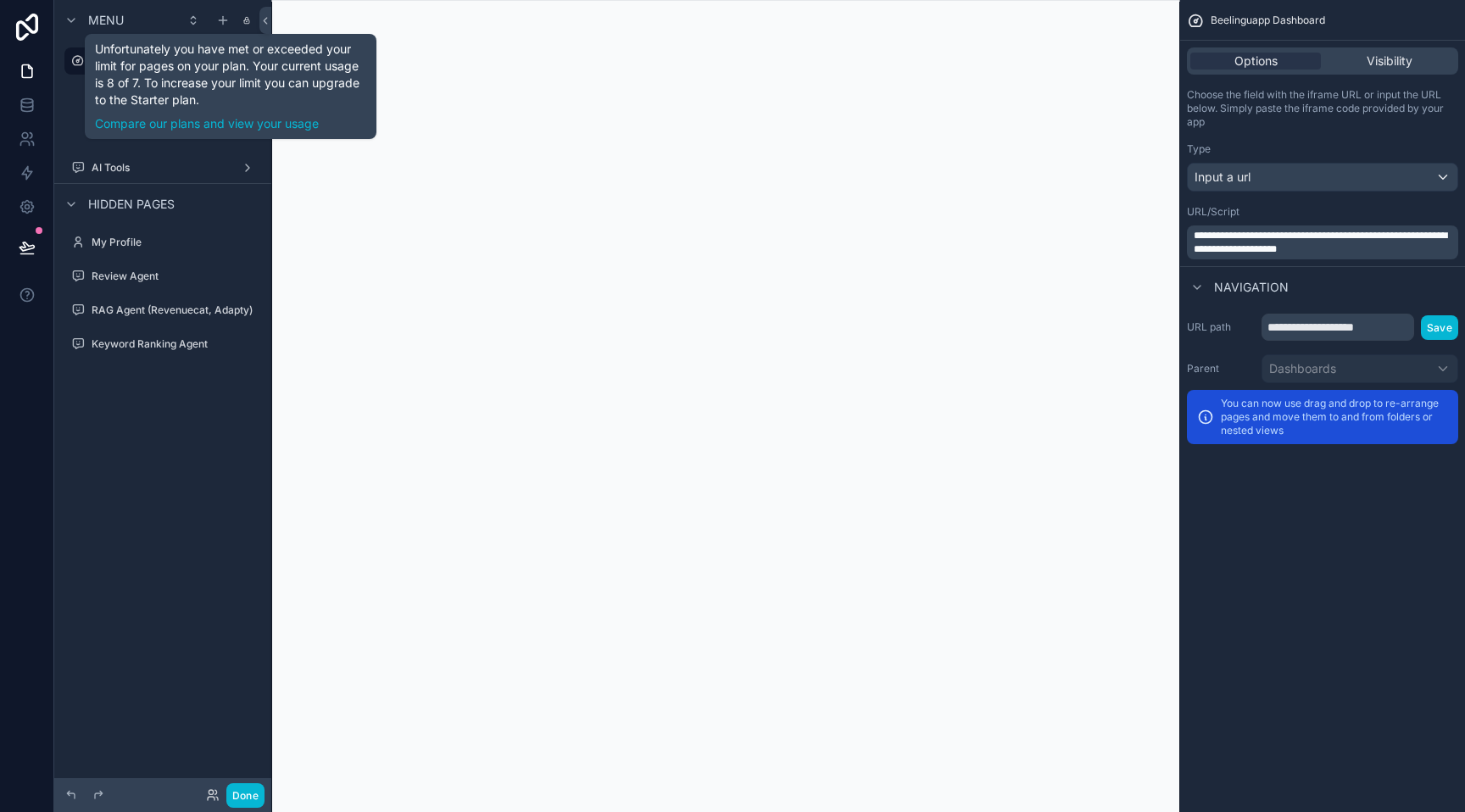
click at [247, 21] on icon "scrollable content" at bounding box center [246, 20] width 8 height 13
